Goal: Task Accomplishment & Management: Complete application form

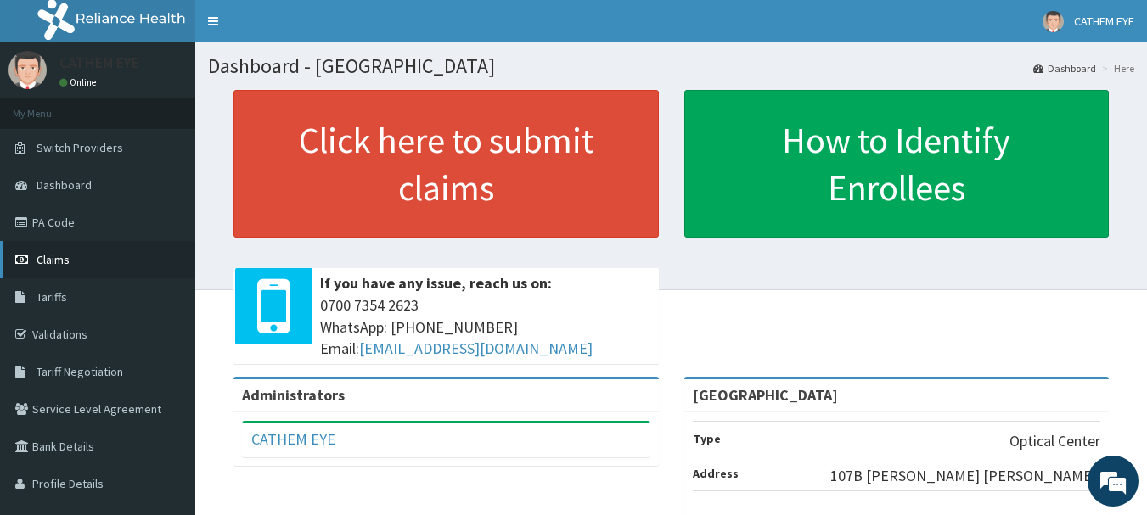
scroll to position [85, 0]
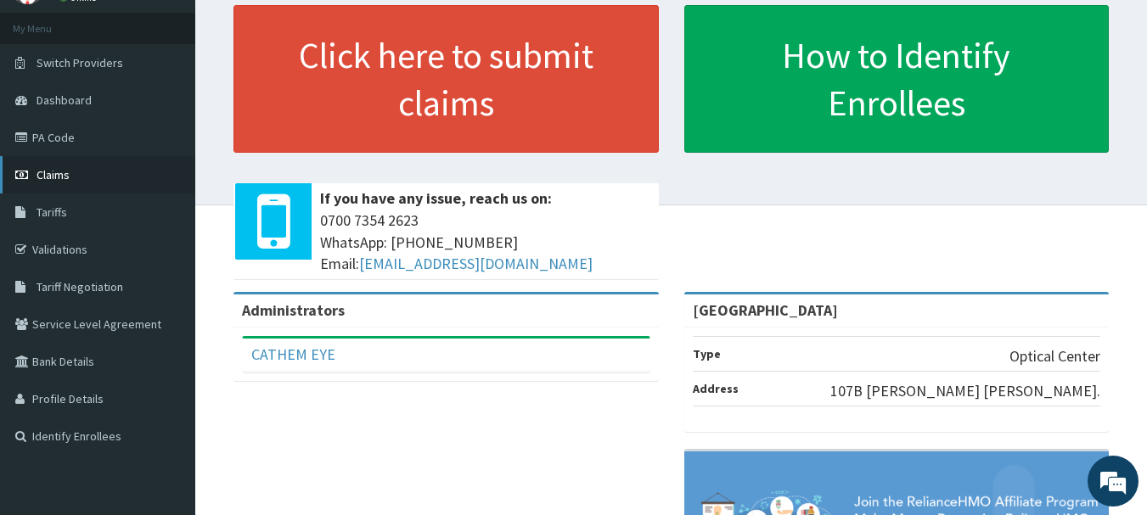
click at [94, 177] on link "Claims" at bounding box center [97, 174] width 195 height 37
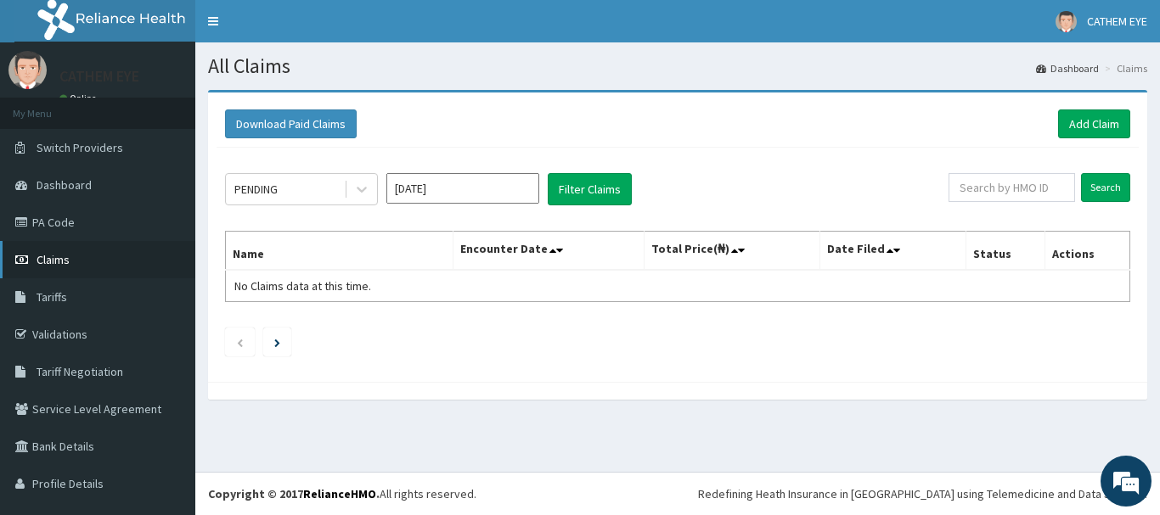
click at [16, 261] on icon at bounding box center [23, 260] width 17 height 12
click at [1058, 128] on link "Add Claim" at bounding box center [1094, 124] width 72 height 29
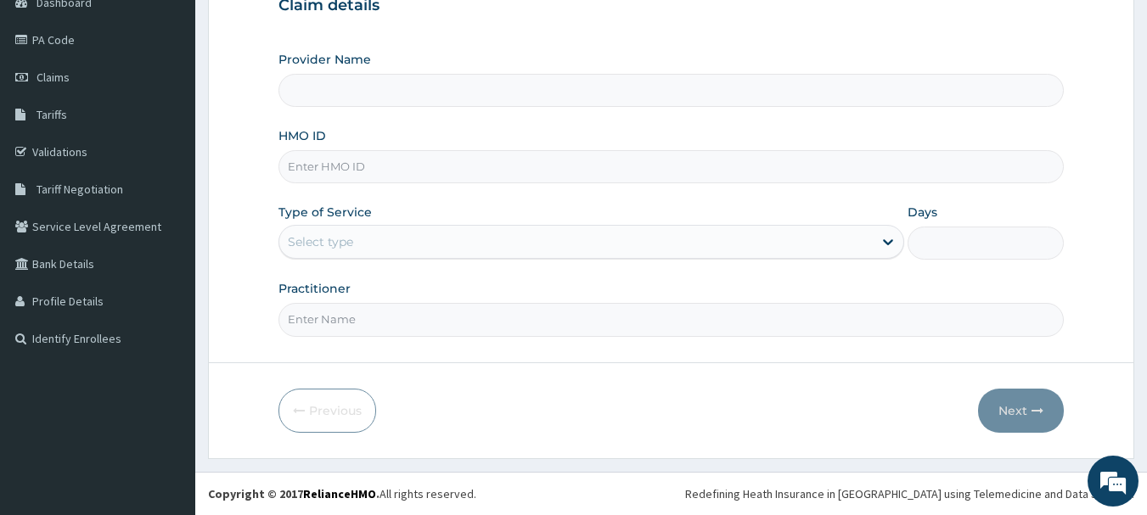
scroll to position [98, 0]
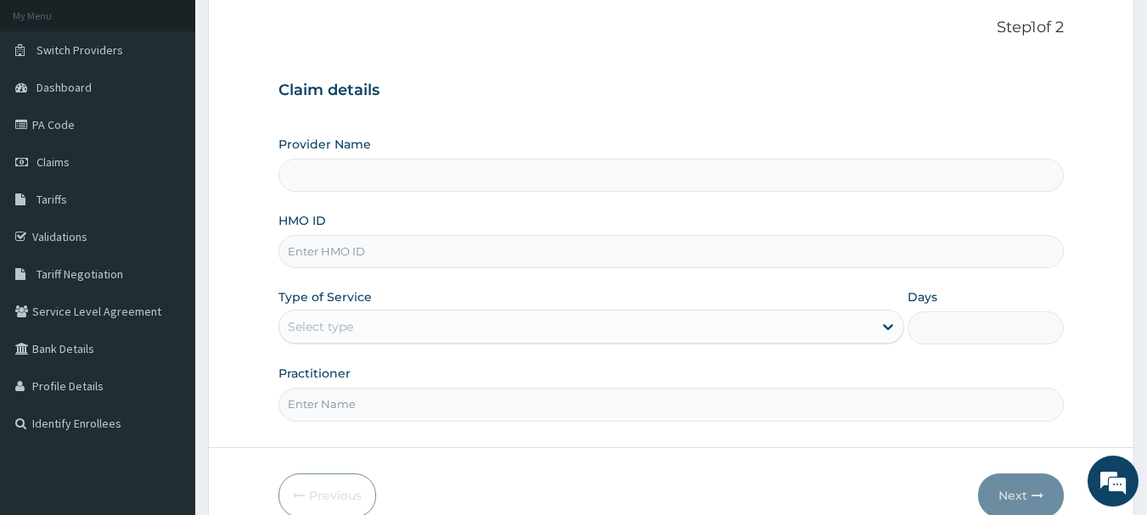
type input "[GEOGRAPHIC_DATA]"
click at [530, 186] on input "[GEOGRAPHIC_DATA]" at bounding box center [671, 175] width 786 height 33
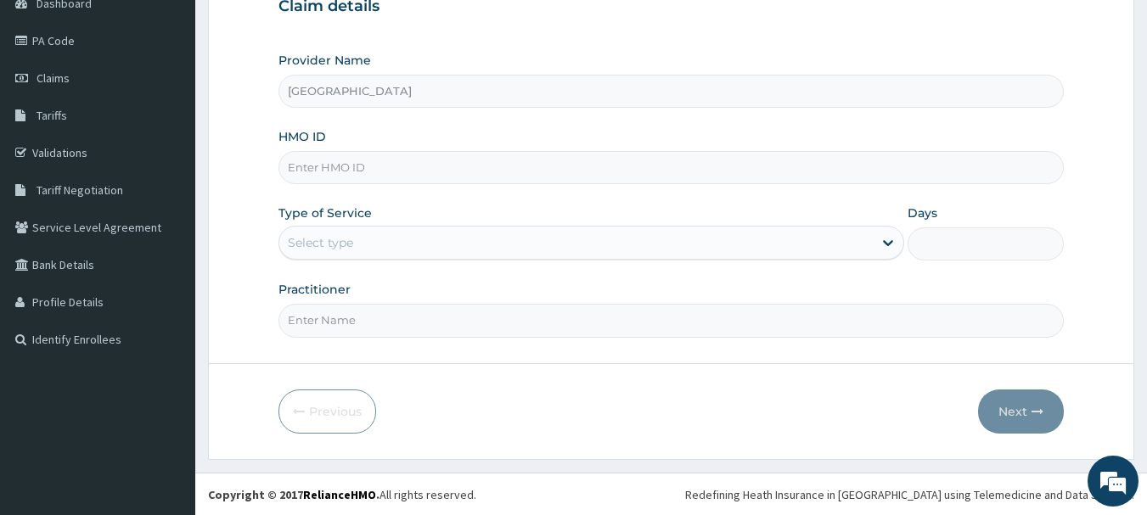
scroll to position [183, 0]
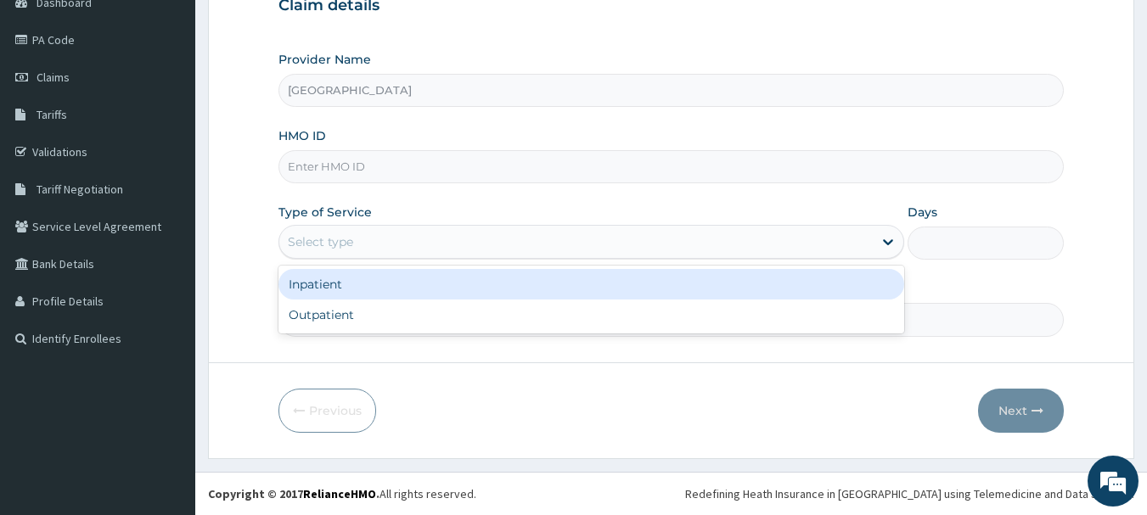
click at [415, 238] on div "Select type" at bounding box center [575, 241] width 593 height 27
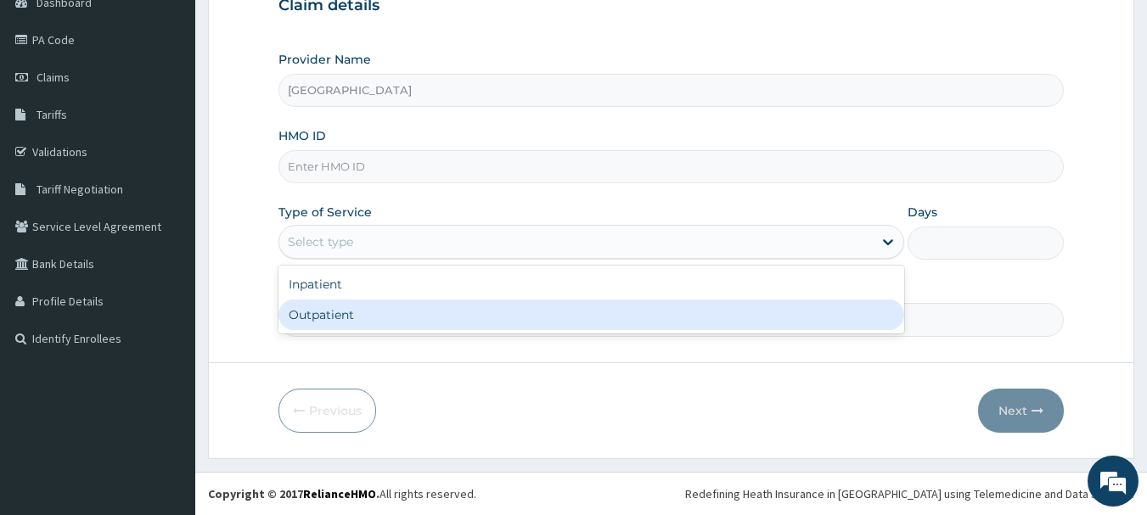
click at [373, 323] on div "Outpatient" at bounding box center [591, 315] width 626 height 31
type input "1"
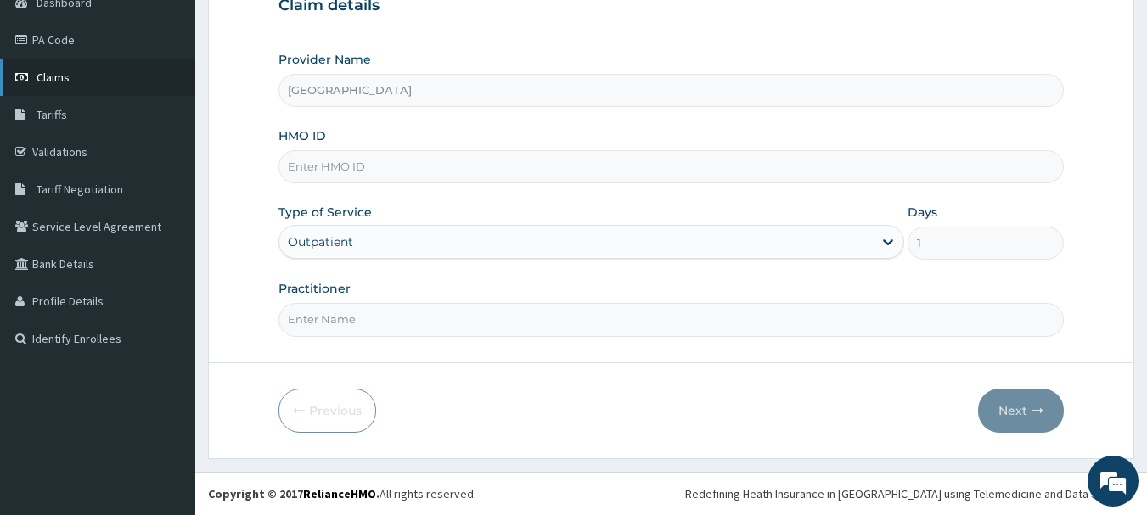
click at [97, 80] on link "Claims" at bounding box center [97, 77] width 195 height 37
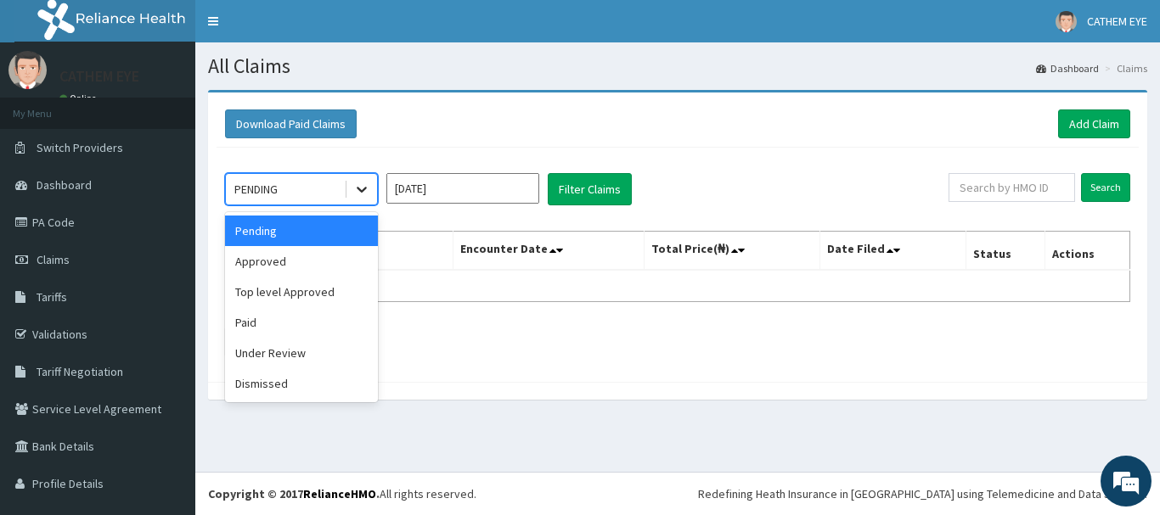
click at [358, 190] on icon at bounding box center [361, 189] width 17 height 17
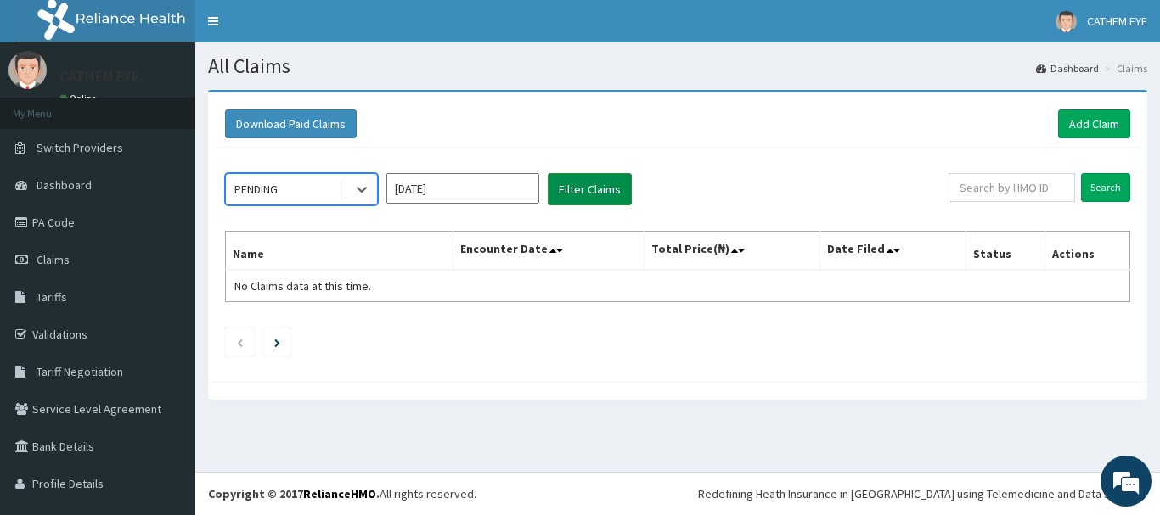
click at [570, 195] on button "Filter Claims" at bounding box center [590, 189] width 84 height 32
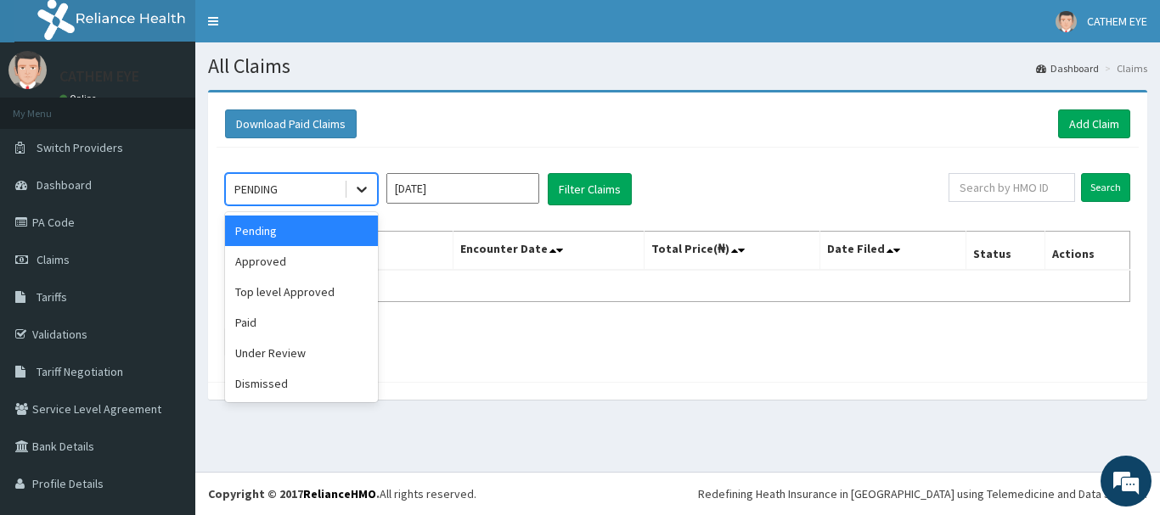
click at [367, 188] on icon at bounding box center [361, 189] width 17 height 17
click at [441, 354] on ul at bounding box center [677, 342] width 905 height 29
click at [371, 189] on div at bounding box center [361, 189] width 31 height 31
click at [278, 271] on div "Approved" at bounding box center [301, 261] width 153 height 31
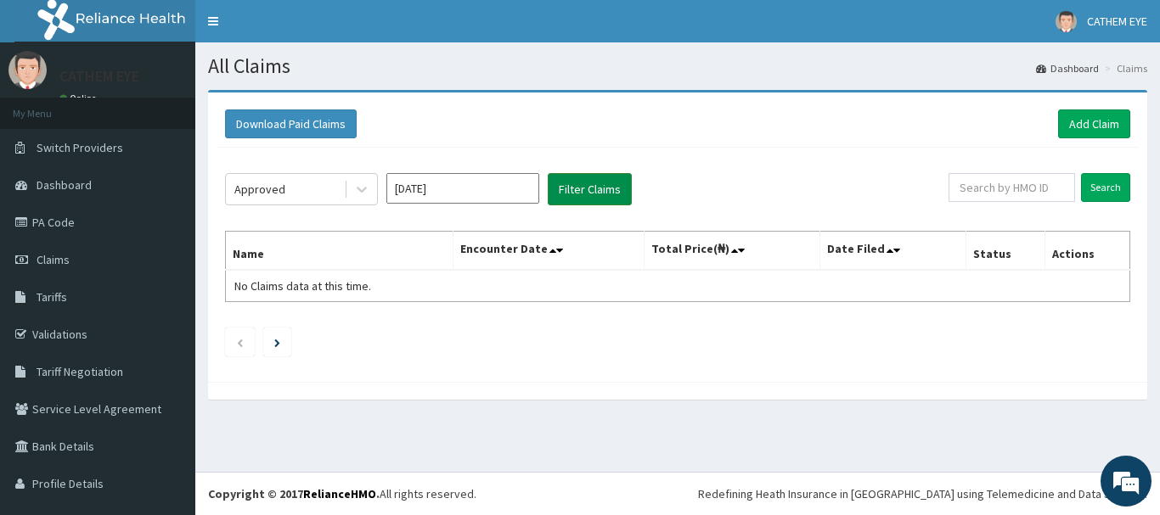
click at [586, 196] on button "Filter Claims" at bounding box center [590, 189] width 84 height 32
click at [59, 256] on span "Claims" at bounding box center [53, 259] width 33 height 15
click at [319, 115] on button "Download Paid Claims" at bounding box center [291, 124] width 132 height 29
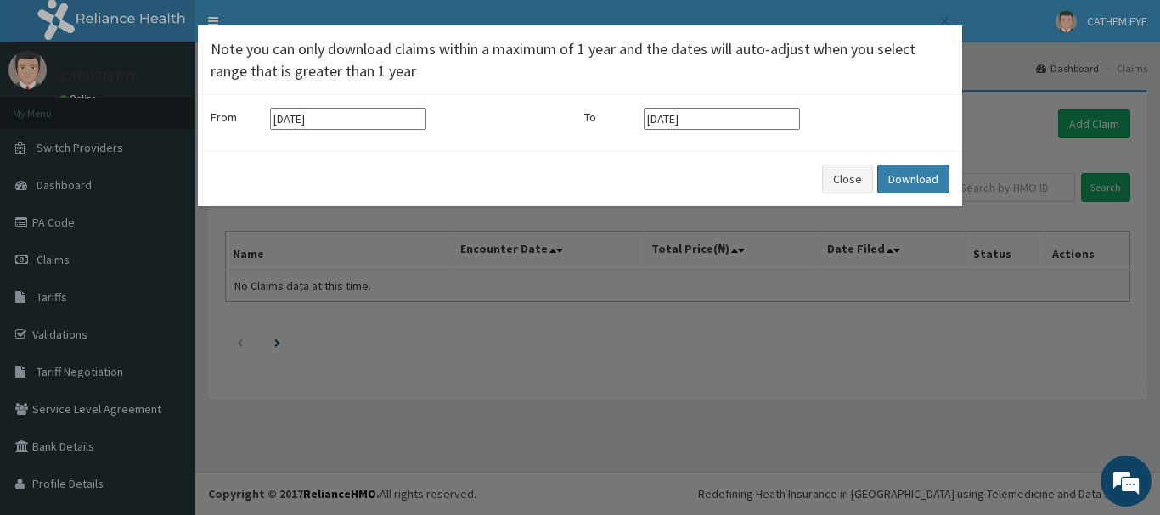
click at [923, 186] on button "Download" at bounding box center [913, 179] width 72 height 29
click at [676, 323] on div "× Note you can only download claims within a maximum of 1 year and the dates wi…" at bounding box center [580, 257] width 1160 height 515
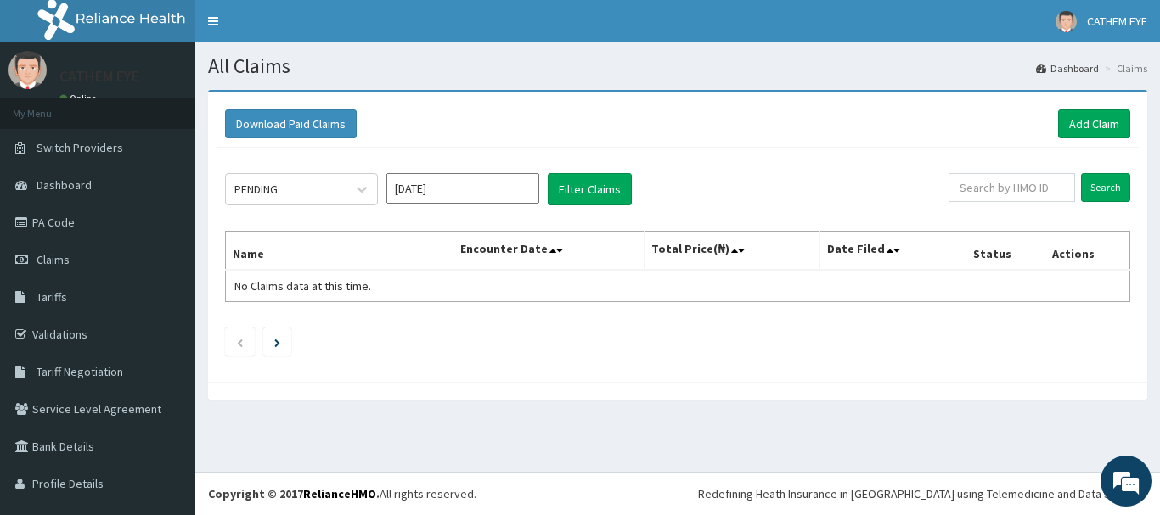
click at [477, 184] on input "Oct 2025" at bounding box center [462, 188] width 153 height 31
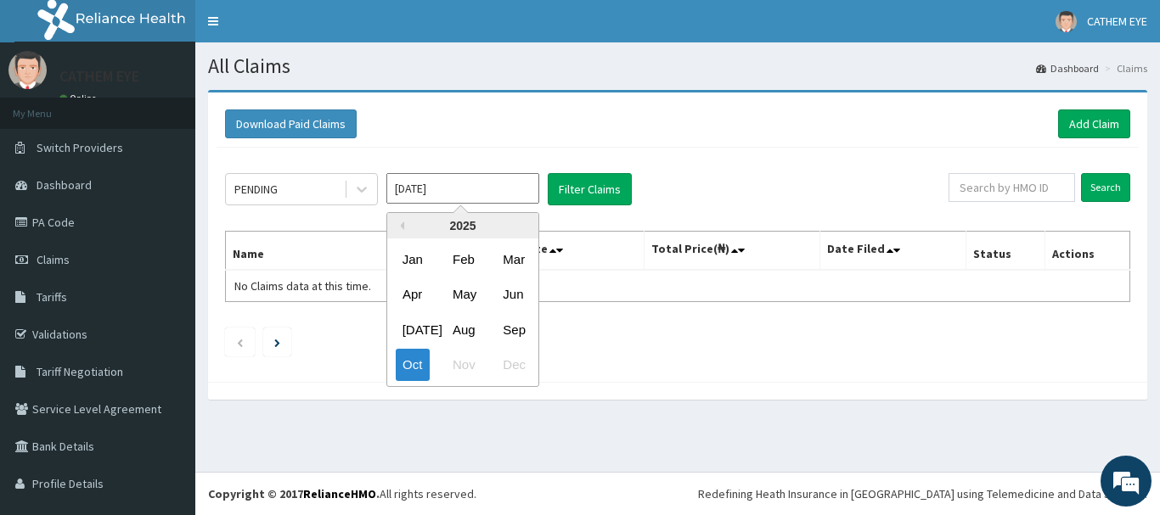
click at [476, 193] on input "[DATE]" at bounding box center [462, 188] width 153 height 31
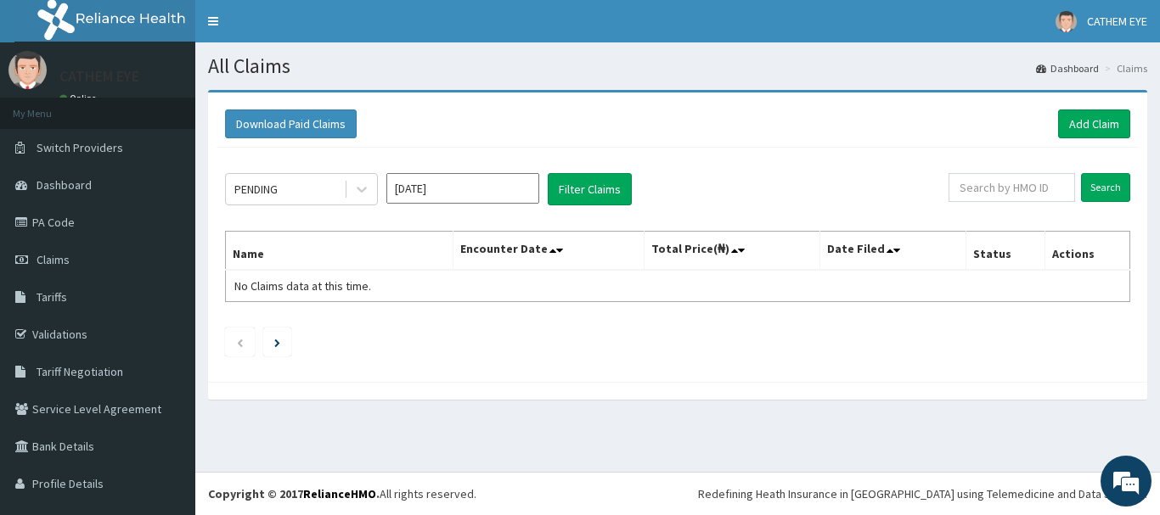
click at [272, 408] on div "Download Paid Claims Add Claim × Note you can only download claims within a max…" at bounding box center [677, 253] width 964 height 327
click at [272, 347] on li at bounding box center [277, 342] width 28 height 29
click at [56, 304] on span "Tariffs" at bounding box center [52, 296] width 31 height 15
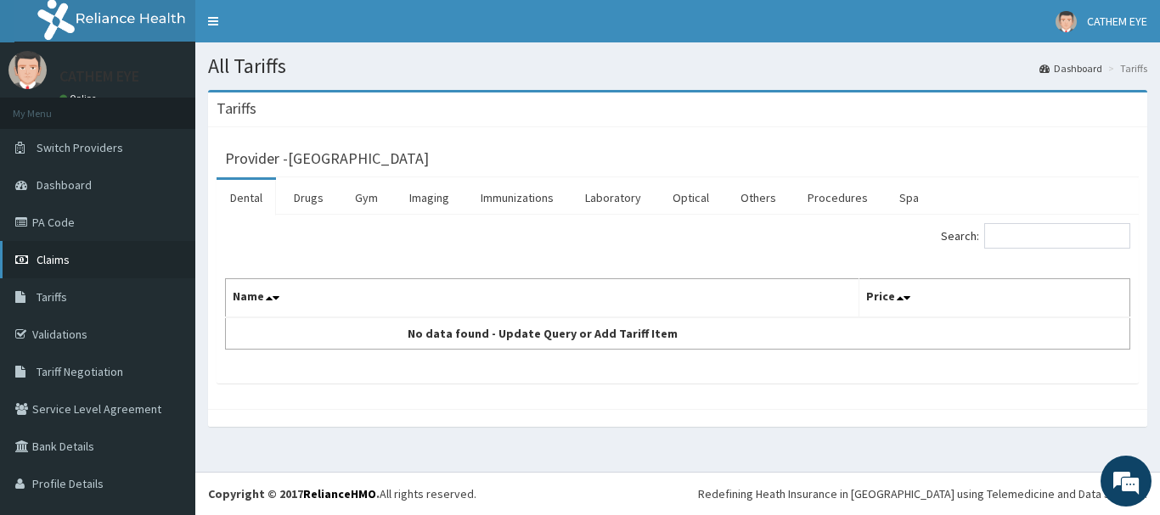
click at [48, 262] on span "Claims" at bounding box center [53, 259] width 33 height 15
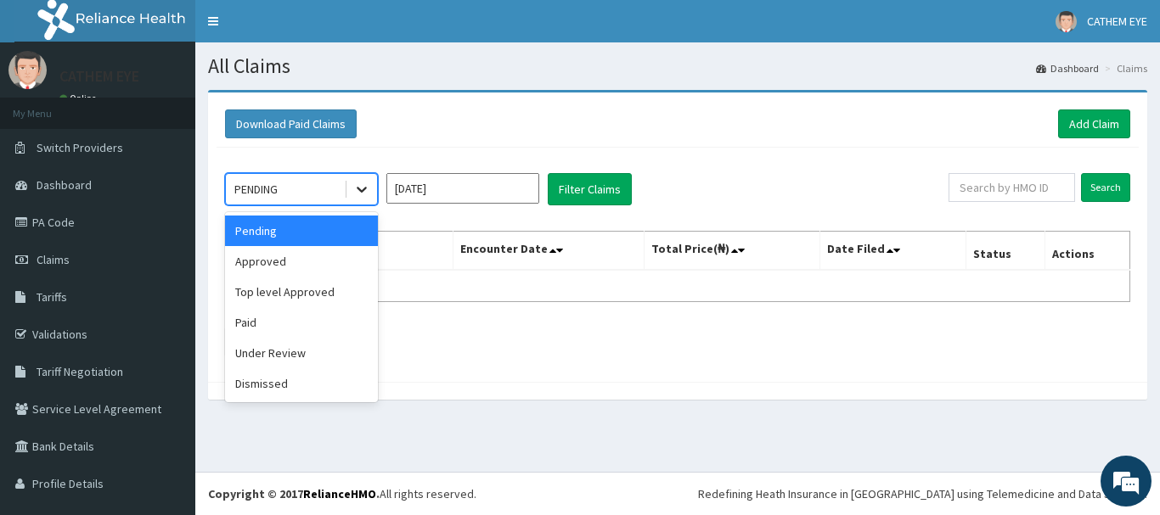
click at [351, 189] on div at bounding box center [361, 189] width 31 height 31
click at [1036, 353] on ul at bounding box center [677, 342] width 905 height 29
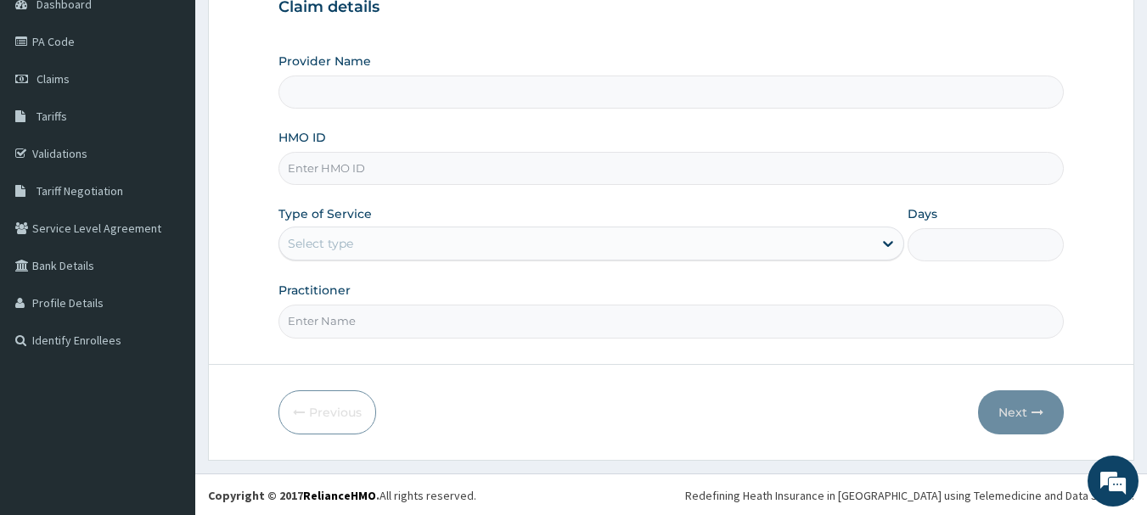
scroll to position [183, 0]
type input "[GEOGRAPHIC_DATA]"
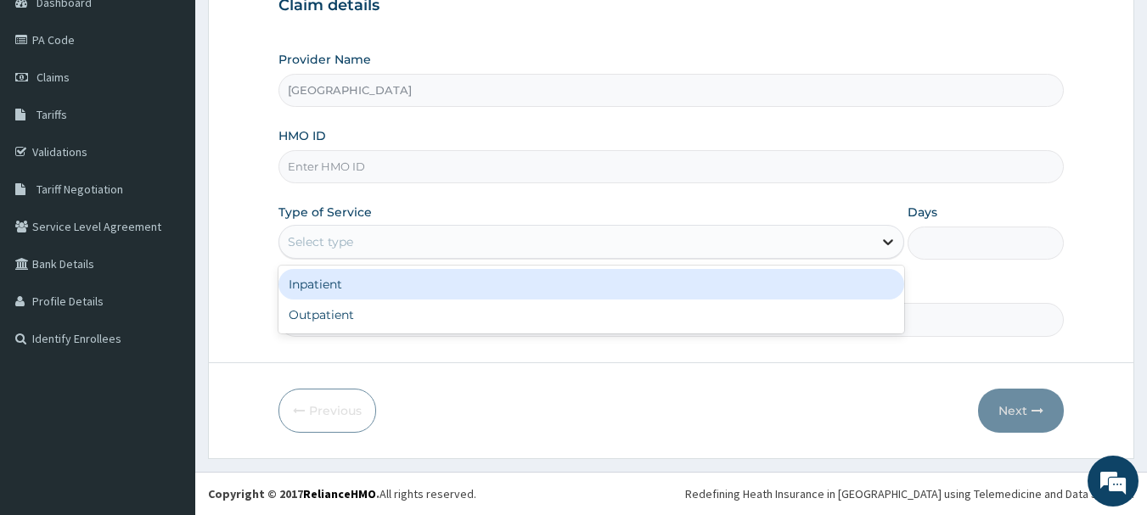
click at [889, 242] on icon at bounding box center [887, 241] width 17 height 17
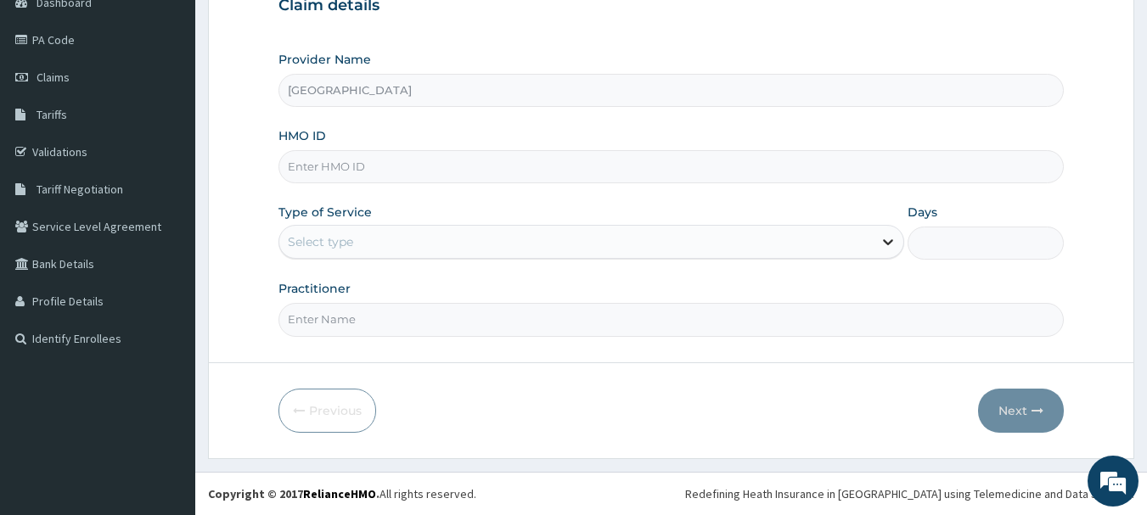
click at [889, 242] on icon at bounding box center [887, 241] width 17 height 17
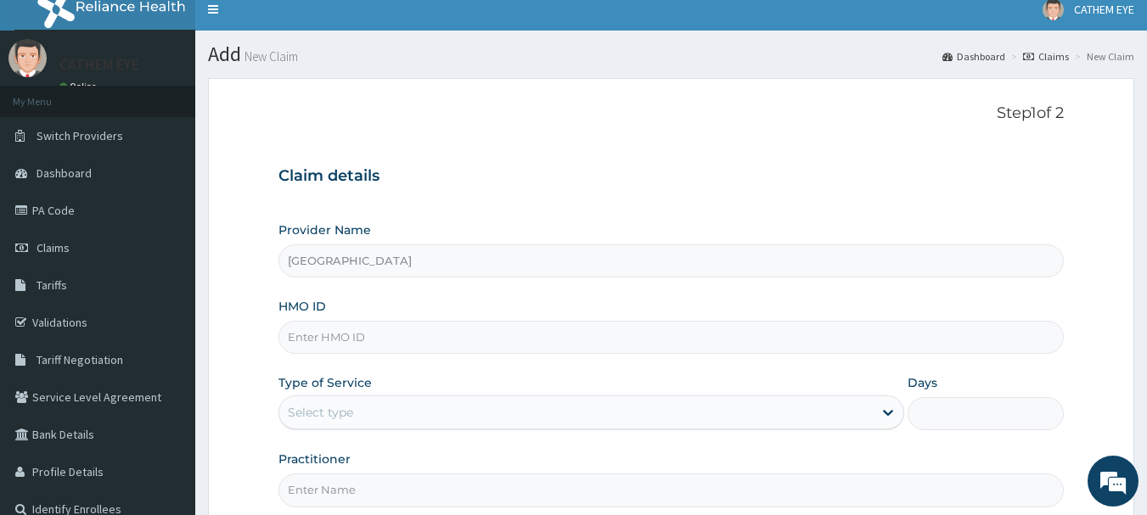
scroll to position [0, 0]
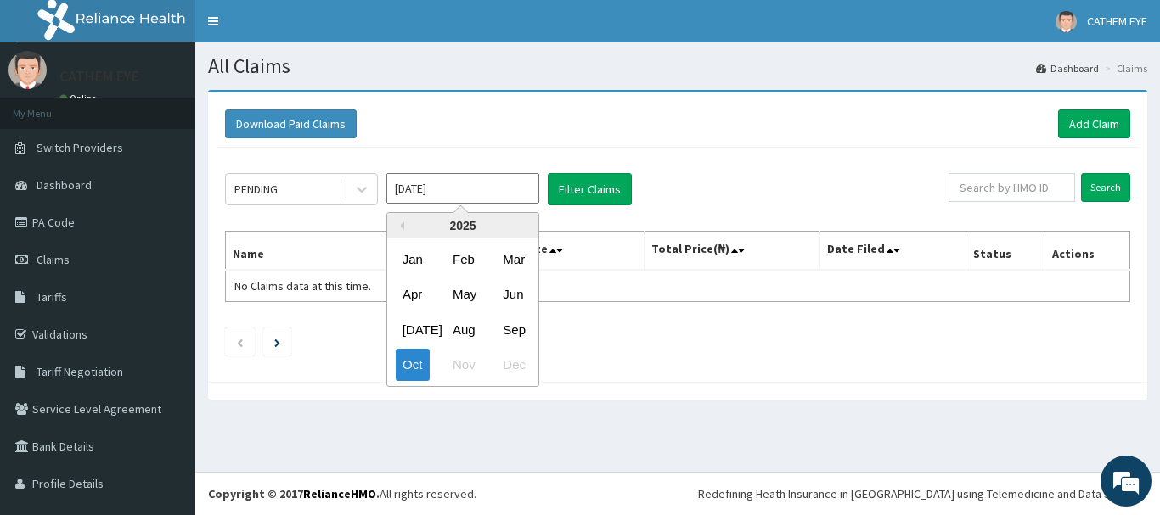
click at [446, 189] on input "[DATE]" at bounding box center [462, 188] width 153 height 31
click at [446, 189] on input "Oct 2025" at bounding box center [462, 188] width 153 height 31
click at [522, 322] on div "Sep" at bounding box center [513, 329] width 34 height 31
type input "Sep 2025"
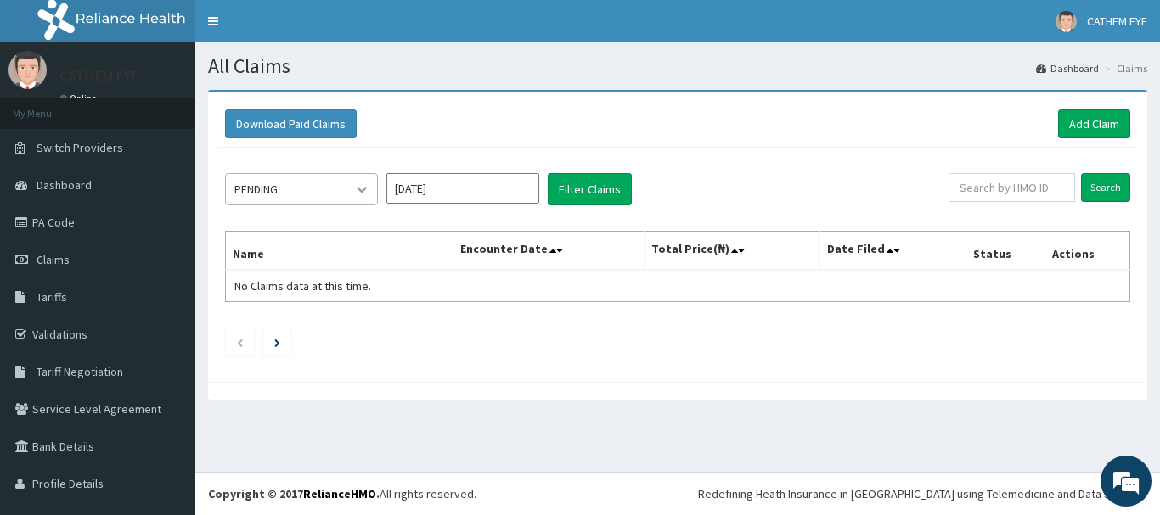
click at [356, 191] on icon at bounding box center [361, 189] width 17 height 17
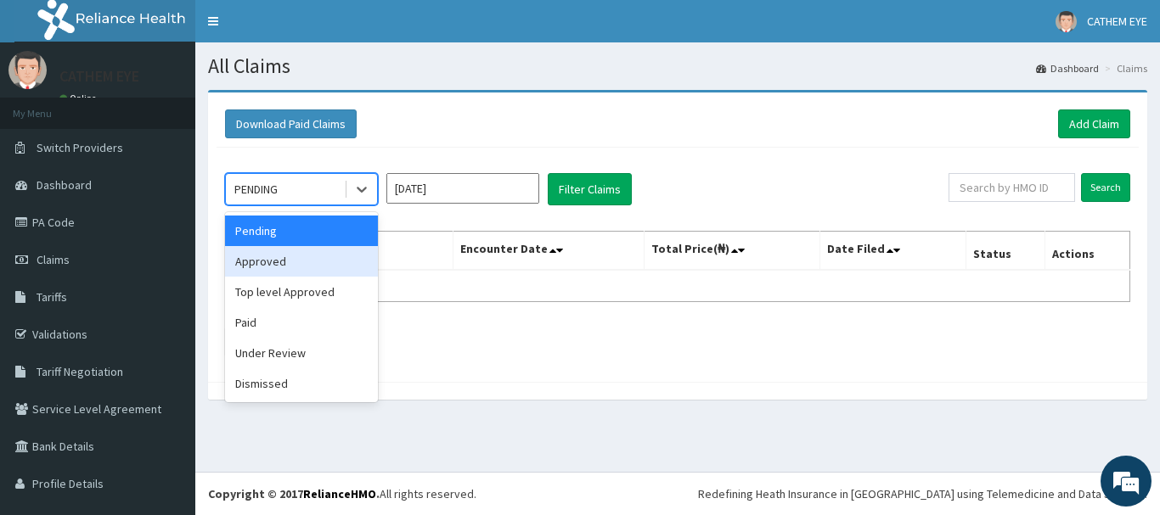
click at [276, 260] on div "Approved" at bounding box center [301, 261] width 153 height 31
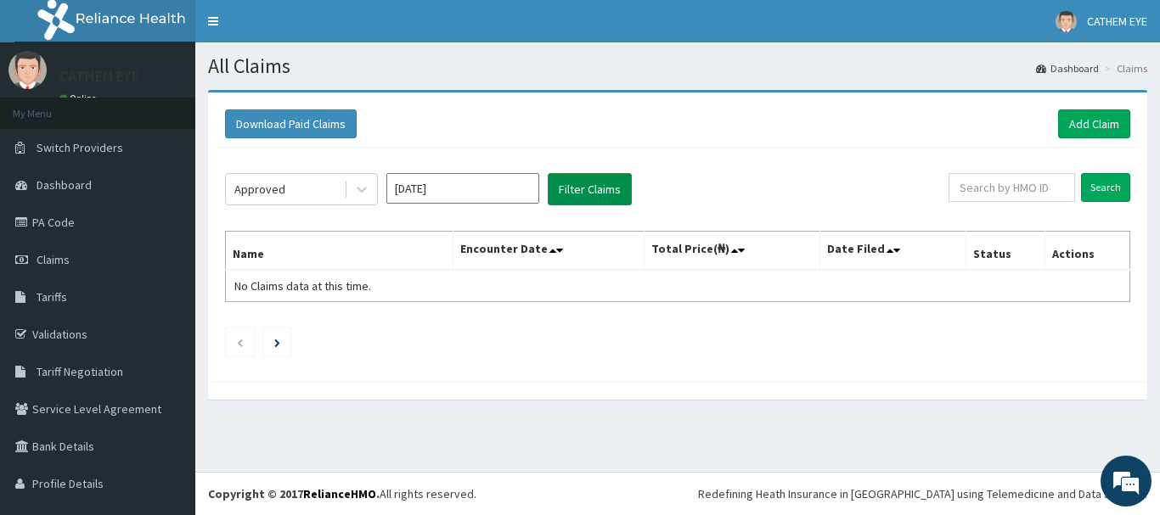
click at [617, 182] on button "Filter Claims" at bounding box center [590, 189] width 84 height 32
click at [47, 190] on span "Dashboard" at bounding box center [64, 184] width 55 height 15
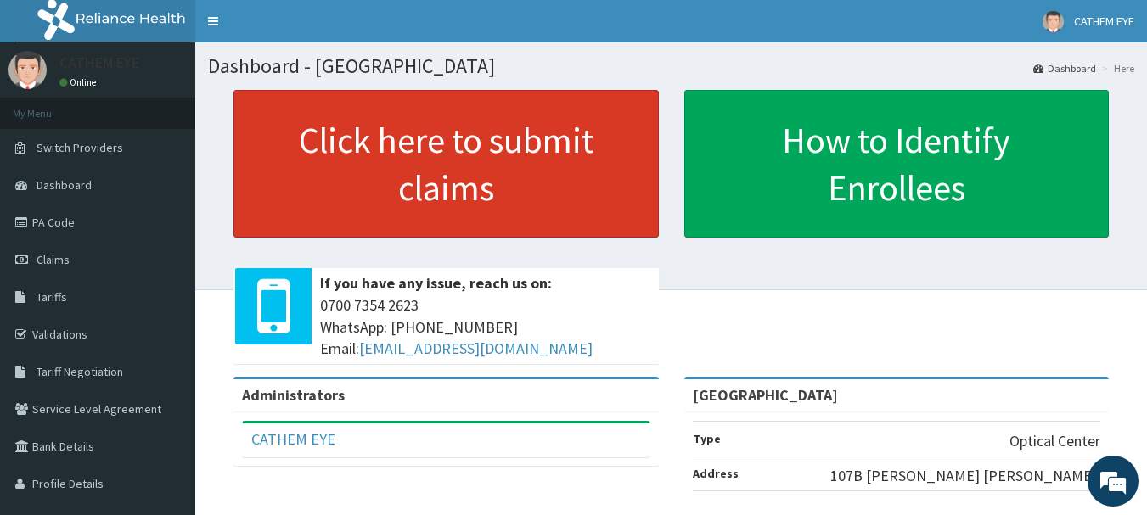
click at [387, 211] on link "Click here to submit claims" at bounding box center [445, 164] width 425 height 148
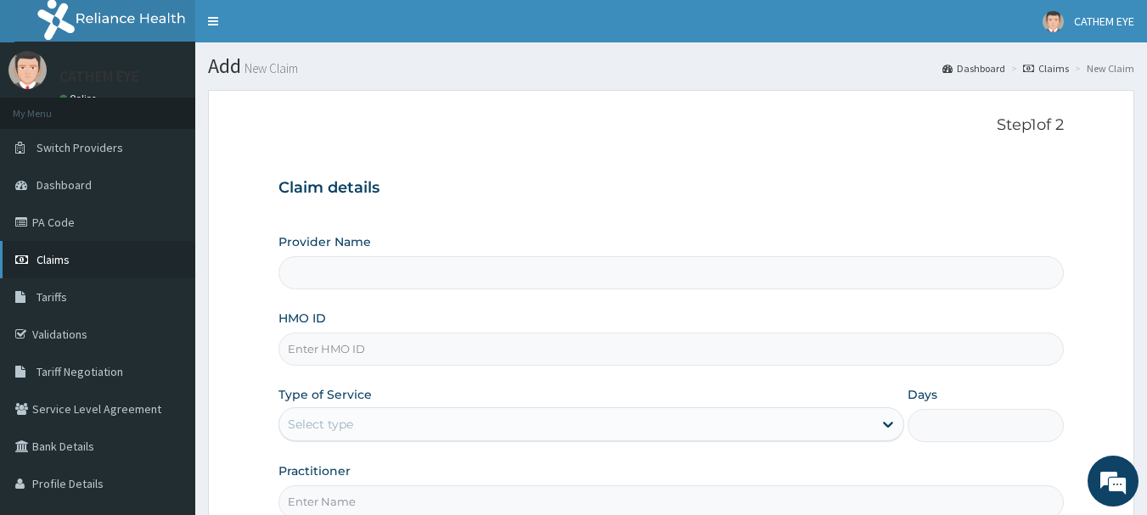
type input "[GEOGRAPHIC_DATA]"
click at [43, 217] on link "PA Code" at bounding box center [97, 222] width 195 height 37
